Goal: Transaction & Acquisition: Purchase product/service

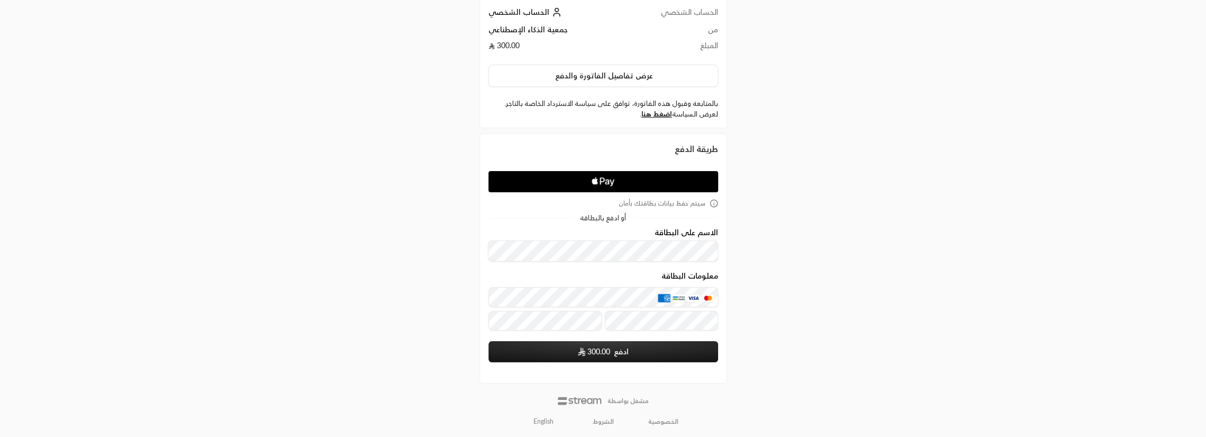
scroll to position [24, 0]
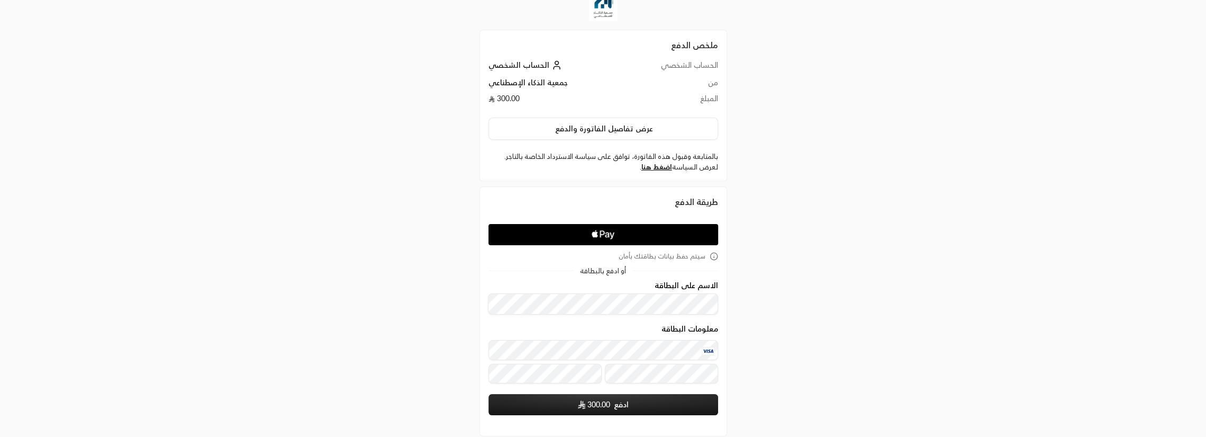
click at [400, 345] on div "ملخص الدفع الحساب الشخصي الحساب الشخصي من جمعية الذكاء الإصطناعي المبلغ 300.00 …" at bounding box center [603, 234] width 603 height 516
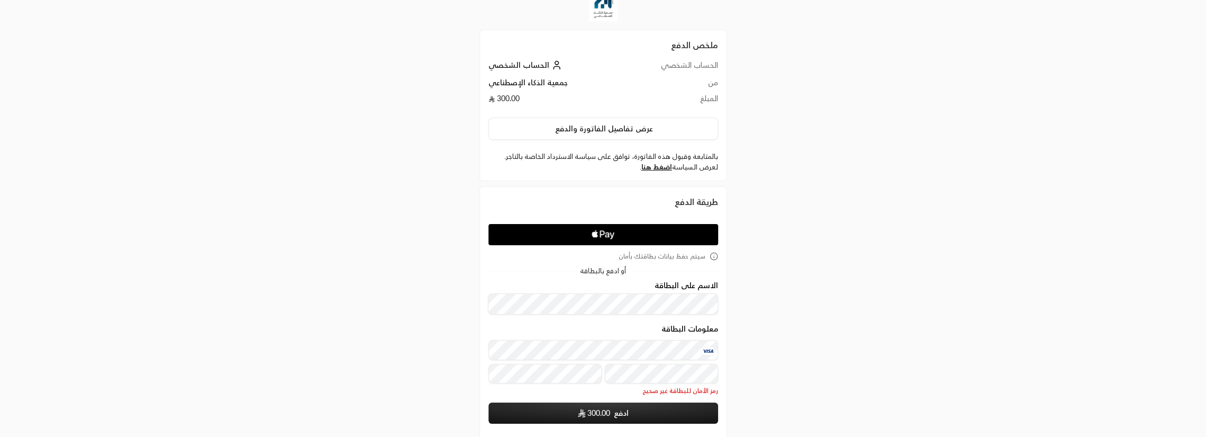
click at [826, 339] on div "ملخص الدفع الحساب الشخصي الحساب الشخصي من جمعية الذكاء الإصطناعي المبلغ 300.00 …" at bounding box center [603, 238] width 603 height 525
click at [632, 414] on button "ادفع 300.00" at bounding box center [604, 412] width 230 height 21
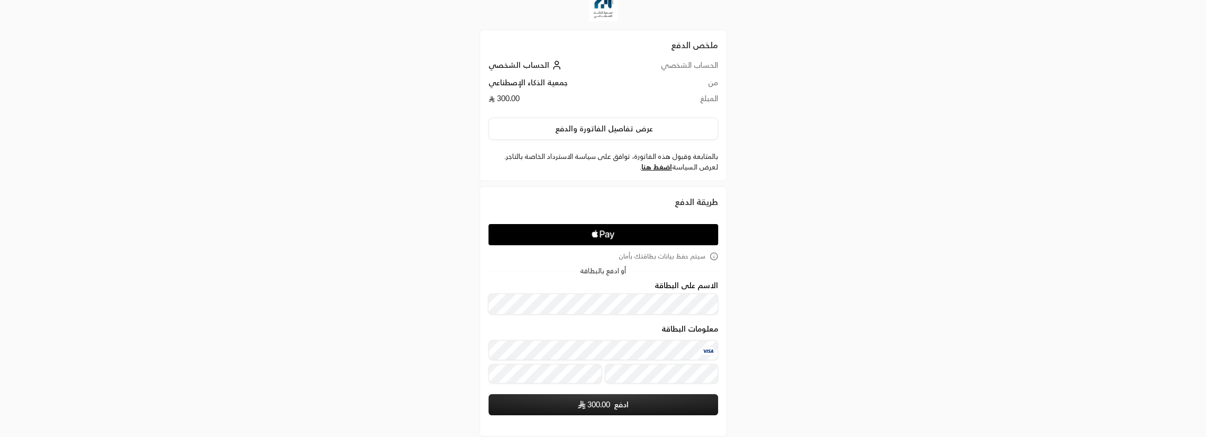
click at [727, 385] on div "طريقة الدفع سيتم حفظ بيانات بطاقتك بأمان أو ادفع بالبطاقة الاسم على البطاقة معل…" at bounding box center [603, 306] width 258 height 250
click at [605, 404] on span "300.00" at bounding box center [599, 404] width 23 height 11
